Goal: Task Accomplishment & Management: Manage account settings

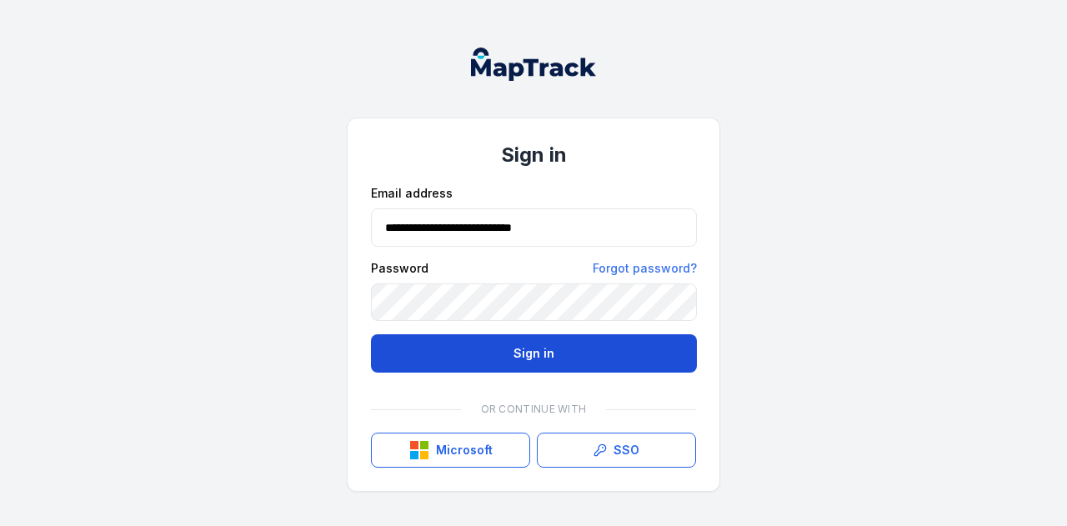
click at [531, 358] on button "Sign in" at bounding box center [534, 353] width 326 height 38
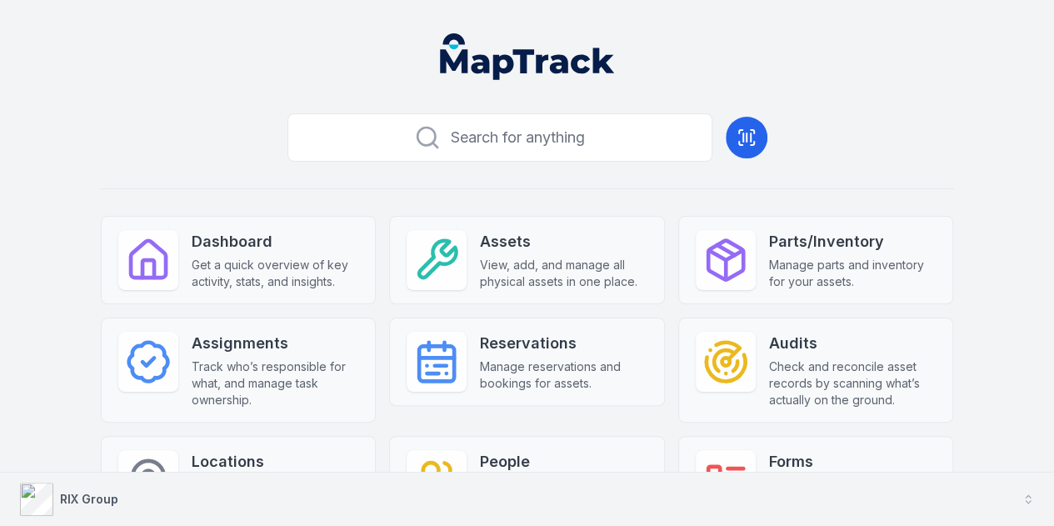
click at [150, 498] on button "RIX Group" at bounding box center [527, 499] width 1054 height 53
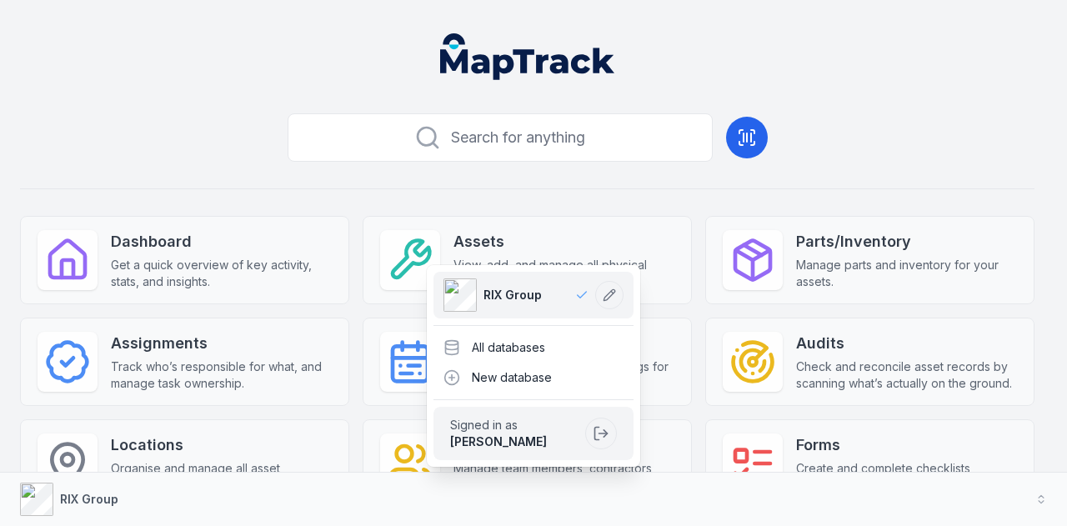
click at [836, 89] on main "Search for anything Dashboard Get a quick overview of key activity, stats, and …" at bounding box center [527, 341] width 1014 height 643
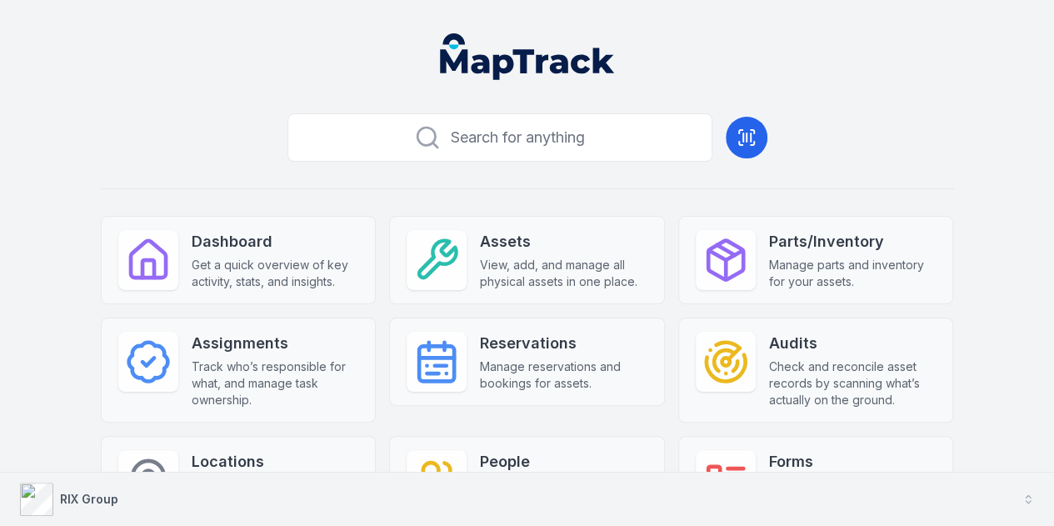
click at [1027, 503] on icon "button" at bounding box center [1029, 499] width 12 height 12
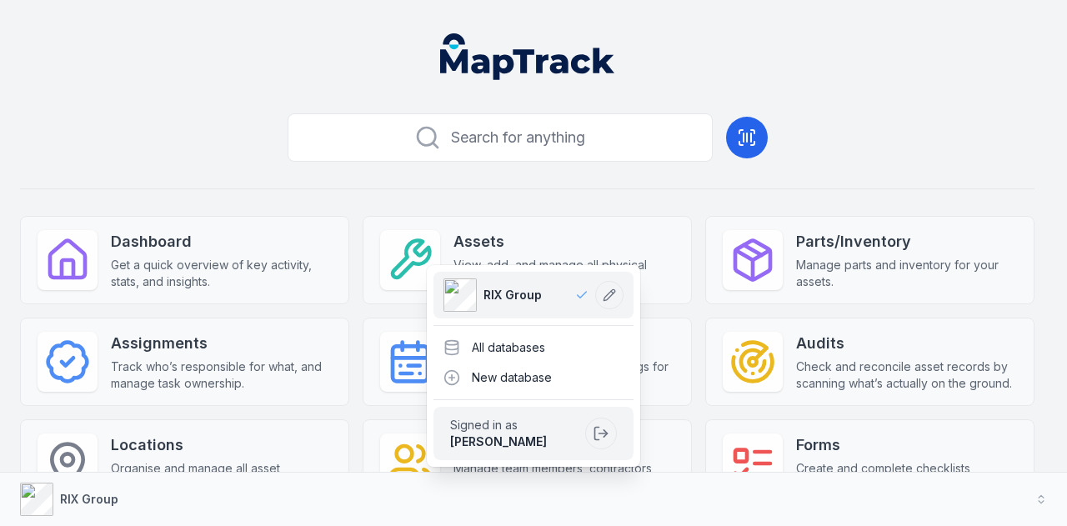
click at [174, 163] on div "Search for anything Dashboard Get a quick overview of key activity, stats, and …" at bounding box center [527, 385] width 1014 height 556
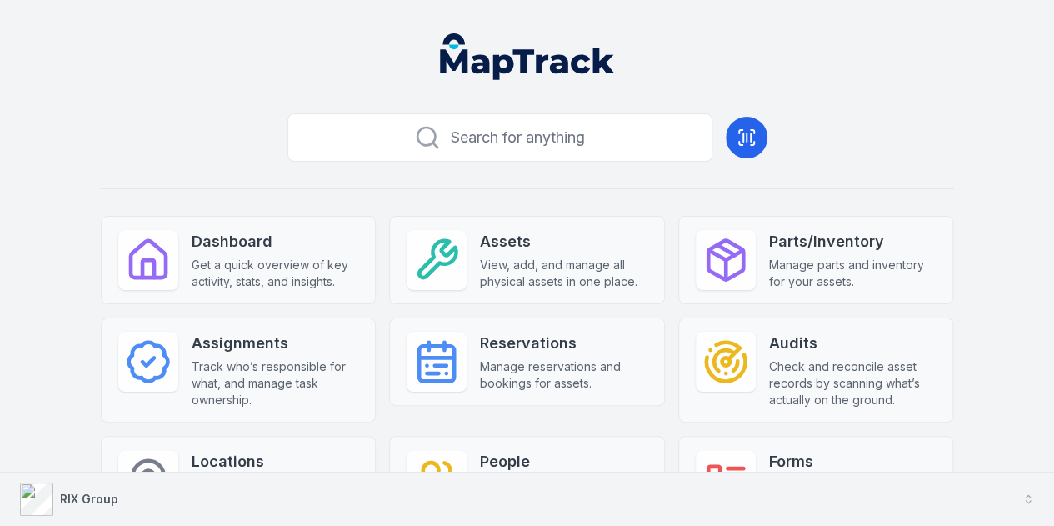
click at [233, 501] on button "RIX Group" at bounding box center [527, 499] width 1054 height 53
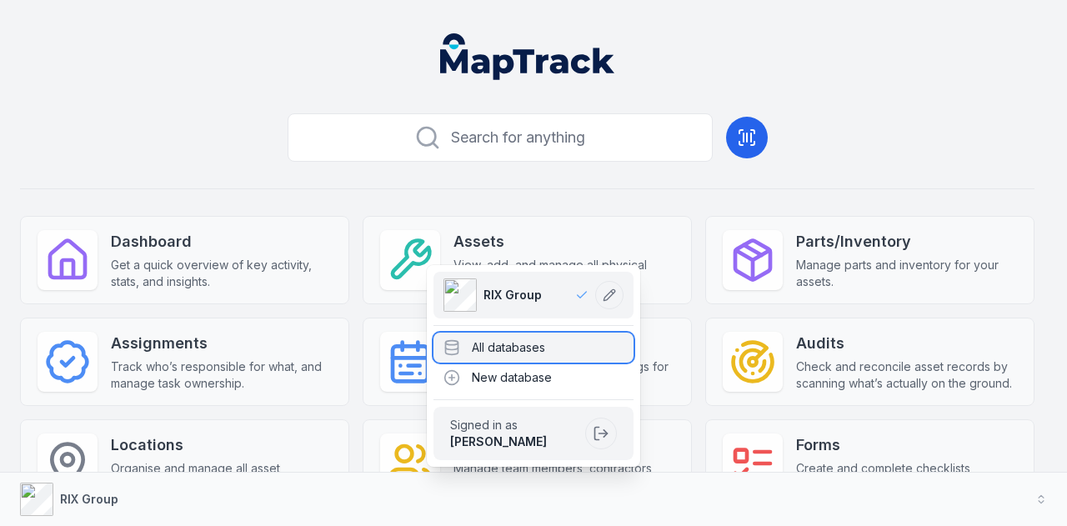
click at [527, 360] on div "All databases" at bounding box center [533, 348] width 200 height 30
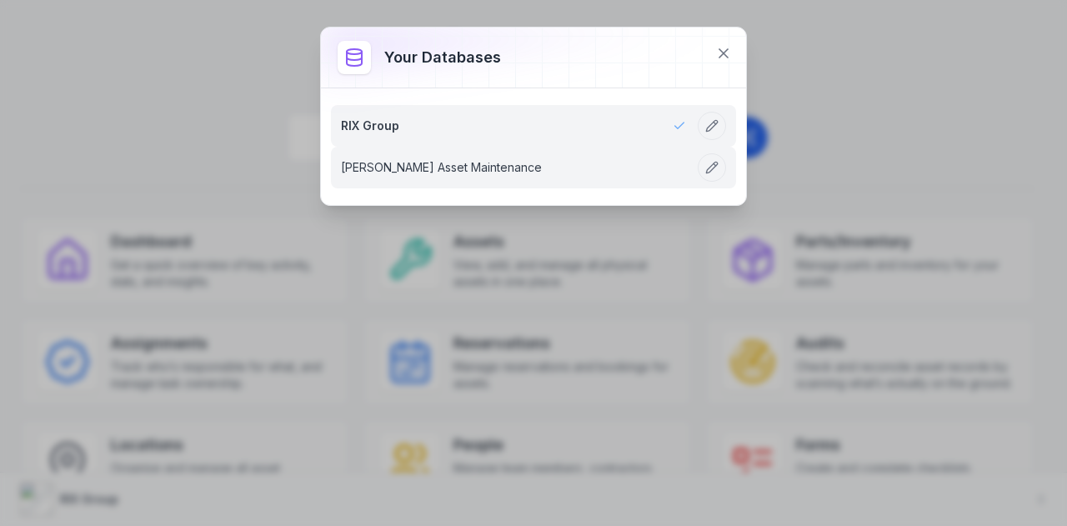
click at [496, 168] on link "[PERSON_NAME] Asset Maintenance" at bounding box center [513, 167] width 345 height 17
click at [492, 171] on link "[PERSON_NAME] Asset Maintenance" at bounding box center [513, 167] width 345 height 17
click at [438, 161] on link "[PERSON_NAME] Asset Maintenance" at bounding box center [513, 167] width 345 height 17
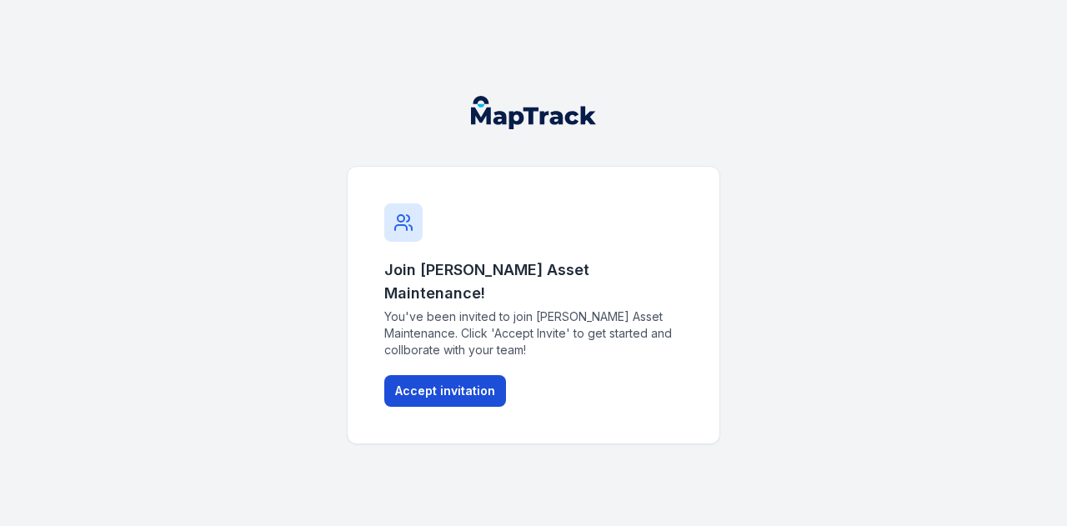
click at [453, 389] on button "Accept invitation" at bounding box center [445, 391] width 122 height 32
